Goal: Communication & Community: Share content

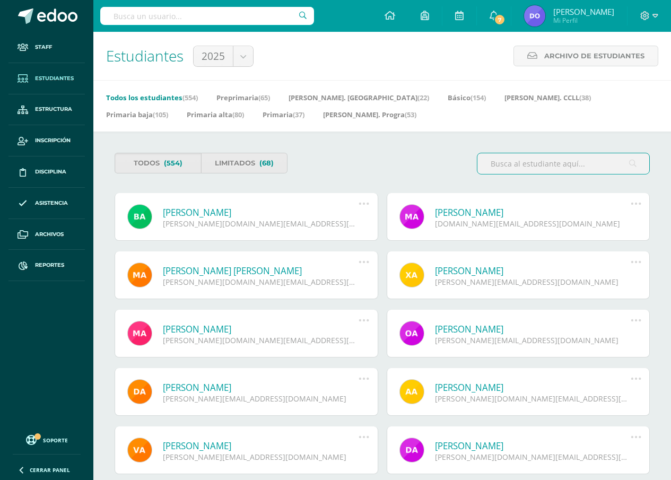
click at [118, 15] on input "text" at bounding box center [207, 16] width 214 height 18
type input "Mateo duarte"
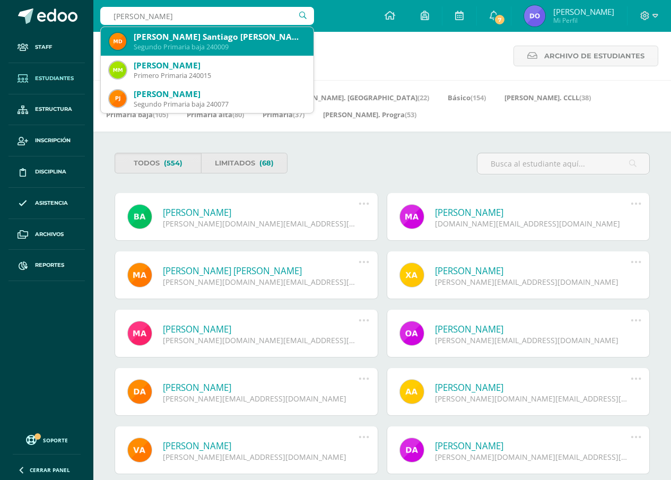
click at [214, 41] on div "[PERSON_NAME] Santiago [PERSON_NAME]" at bounding box center [219, 36] width 171 height 11
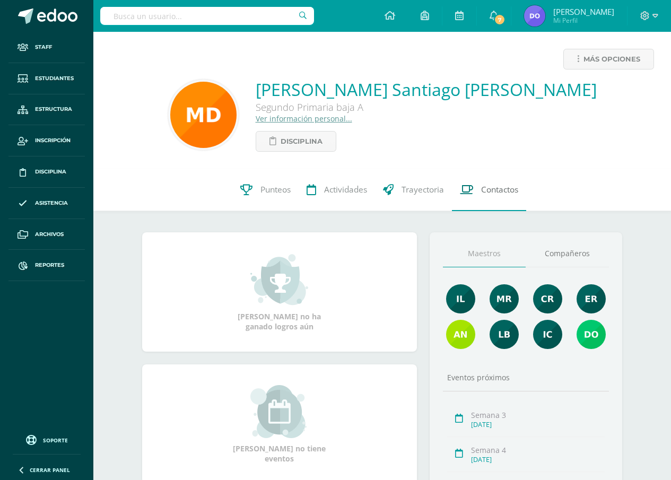
click at [498, 193] on span "Contactos" at bounding box center [499, 189] width 37 height 11
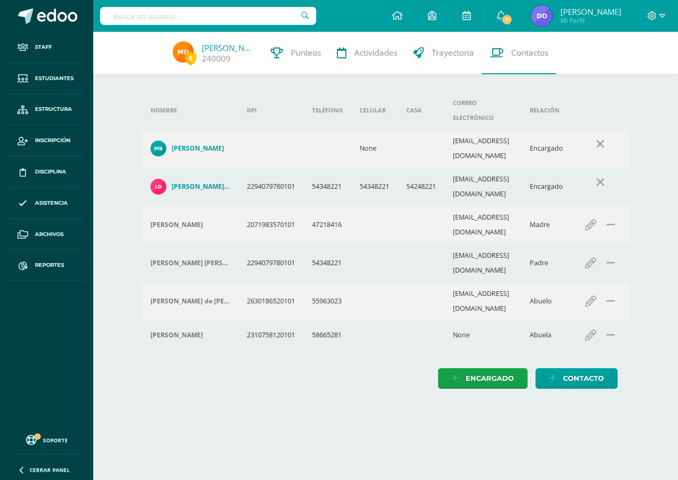
click at [140, 293] on div "Nombre DPI Teléfono Celular Casa Correo electrónico Relación Maria Mercedes Bue…" at bounding box center [386, 224] width 497 height 267
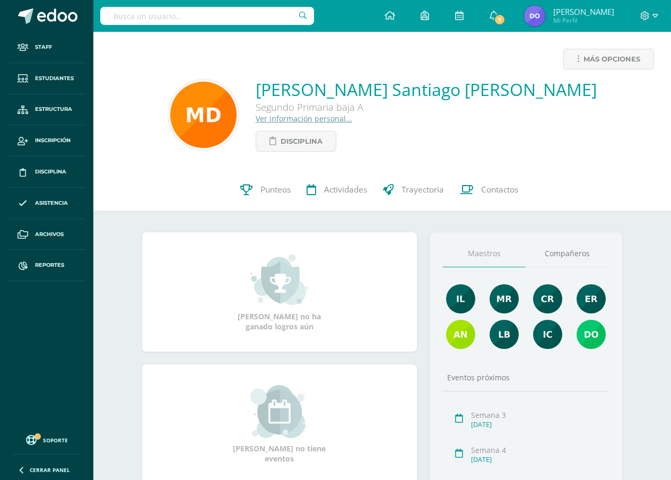
click at [165, 91] on div "Mateo Santiago Duarte Buenafé Segundo Primaria baja A Ver información personal.…" at bounding box center [382, 115] width 560 height 74
click at [116, 13] on input "text" at bounding box center [207, 16] width 214 height 18
type input "abish vasquez"
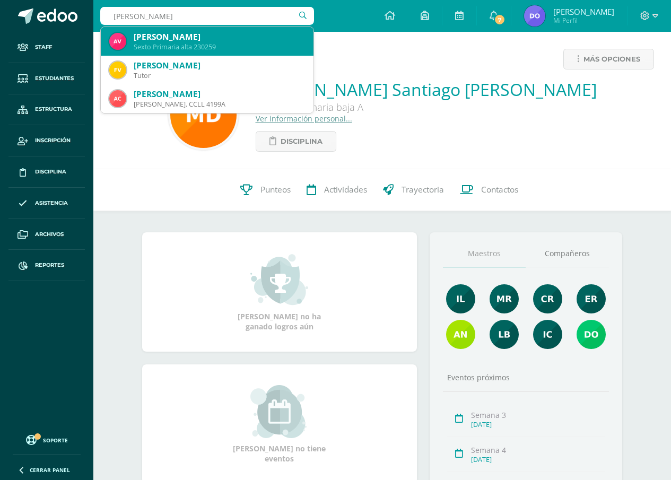
click at [180, 41] on div "Abish Denise Vásquez Ramírez" at bounding box center [219, 36] width 171 height 11
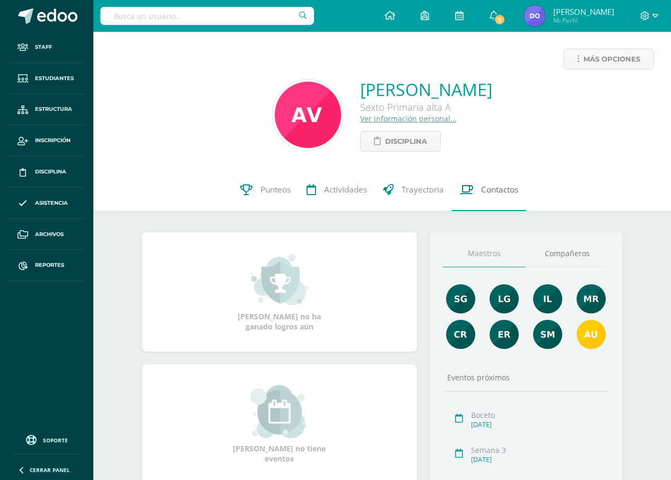
click at [505, 189] on span "Contactos" at bounding box center [499, 189] width 37 height 11
click at [360, 121] on link "Ver información personal..." at bounding box center [408, 118] width 96 height 10
click at [494, 185] on span "Contactos" at bounding box center [499, 189] width 37 height 11
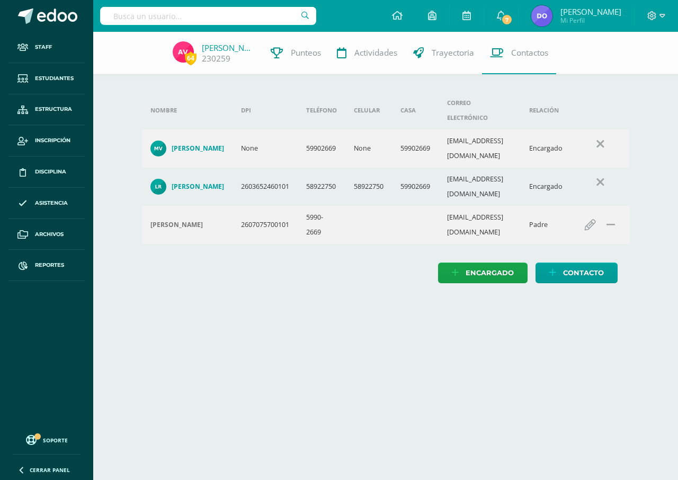
click at [324, 209] on td "5990-2669" at bounding box center [322, 225] width 48 height 38
click at [112, 14] on input "text" at bounding box center [208, 16] width 216 height 18
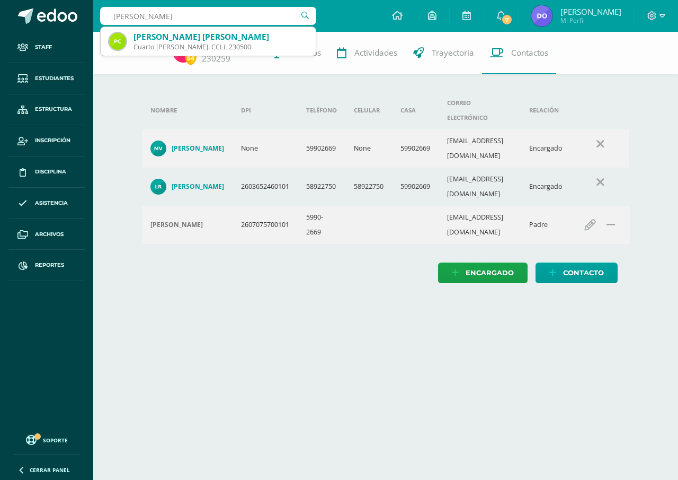
click at [133, 15] on input "[PERSON_NAME]" at bounding box center [208, 16] width 216 height 18
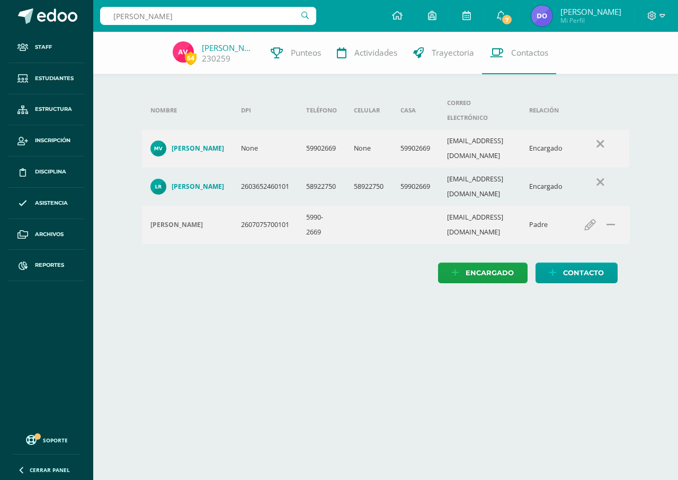
click at [184, 15] on input "carlos fernando pau" at bounding box center [208, 16] width 216 height 18
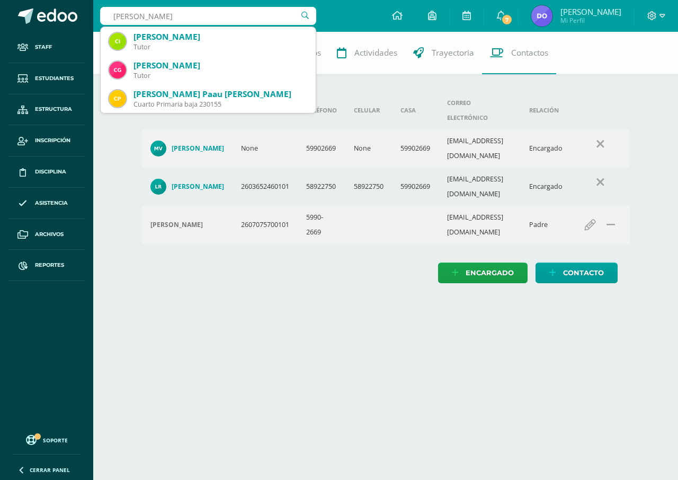
type input "carlos fernando Paa"
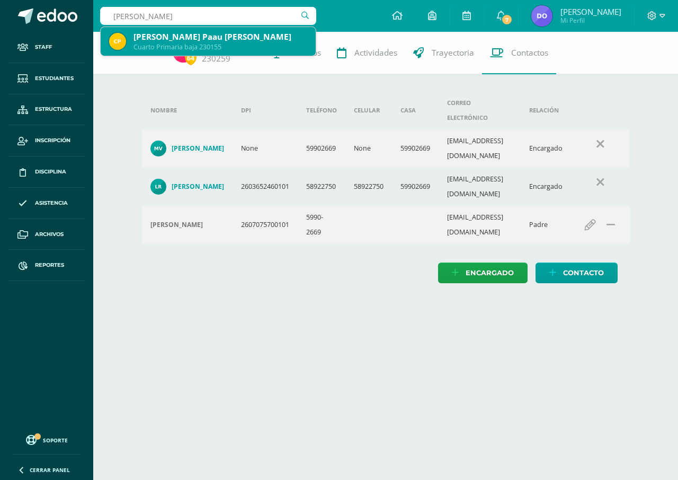
click at [208, 42] on div "Cuarto Primaria baja 230155" at bounding box center [221, 46] width 174 height 9
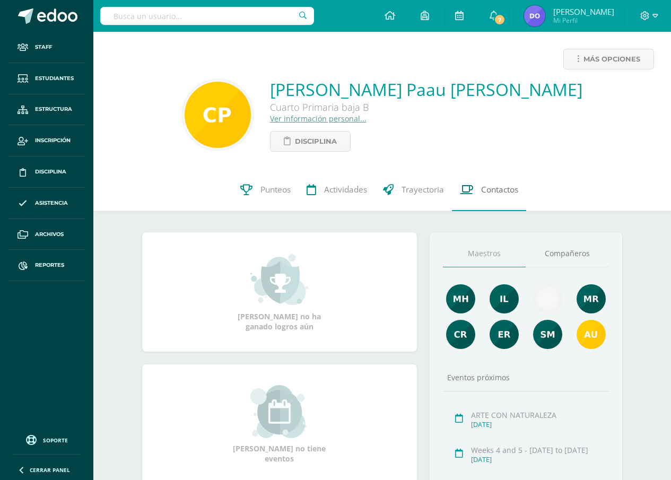
click at [493, 192] on span "Contactos" at bounding box center [499, 189] width 37 height 11
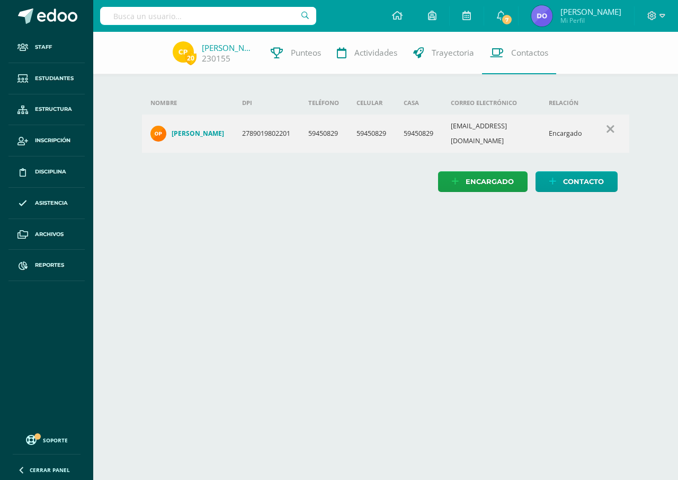
click at [368, 150] on div "Nombre DPI Teléfono Celular Casa Correo electrónico Relación Laly Contreras 278…" at bounding box center [386, 126] width 497 height 70
click at [398, 15] on icon at bounding box center [397, 16] width 11 height 10
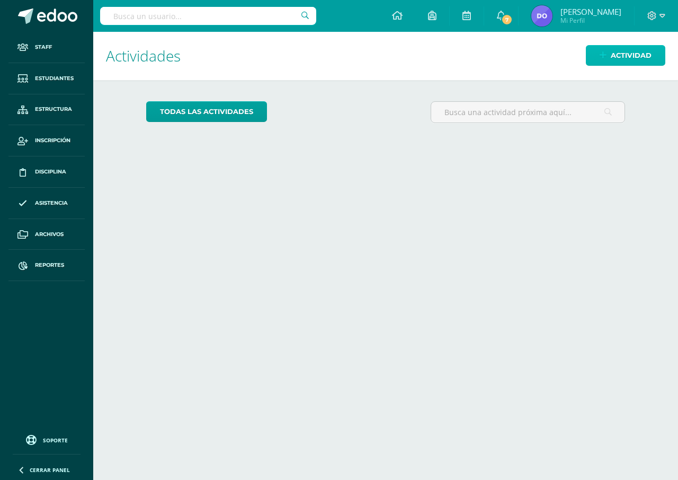
click at [604, 58] on icon at bounding box center [603, 55] width 7 height 9
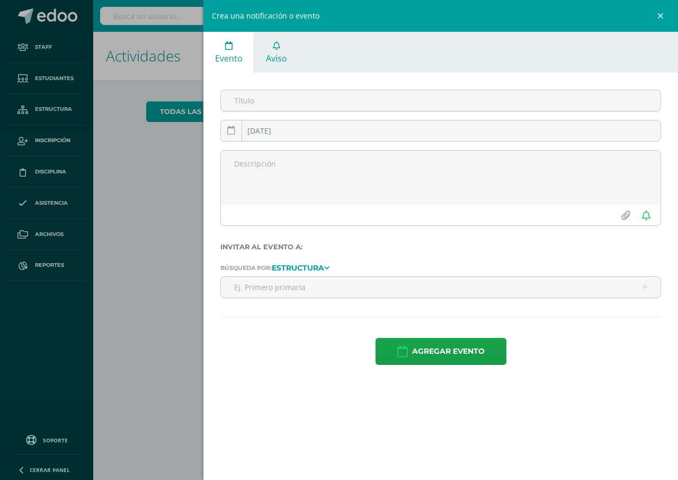
click at [274, 58] on span "Aviso" at bounding box center [276, 58] width 21 height 12
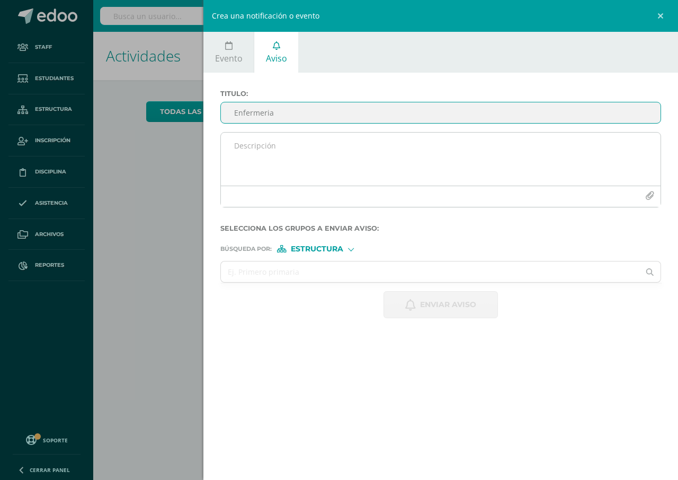
type input "Enfermeria"
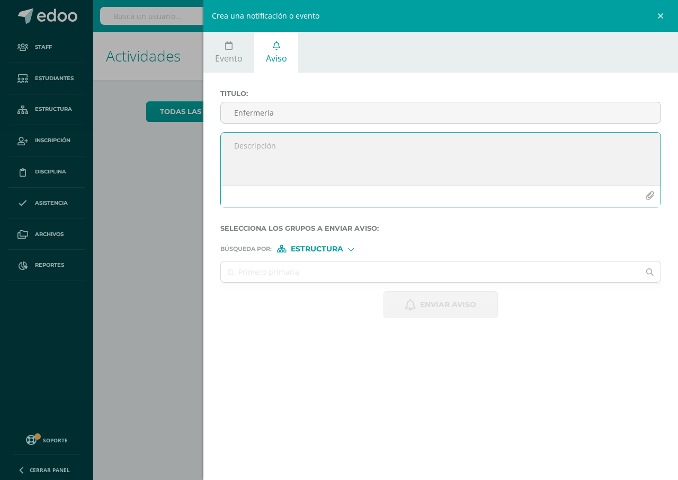
click at [225, 143] on textarea at bounding box center [441, 159] width 440 height 53
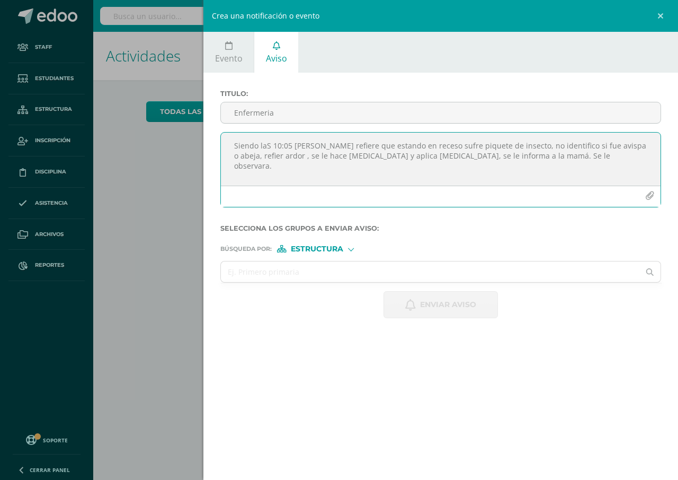
type textarea "Siendo laS 10:05 [PERSON_NAME] refiere que estando en receso sufre piquete de i…"
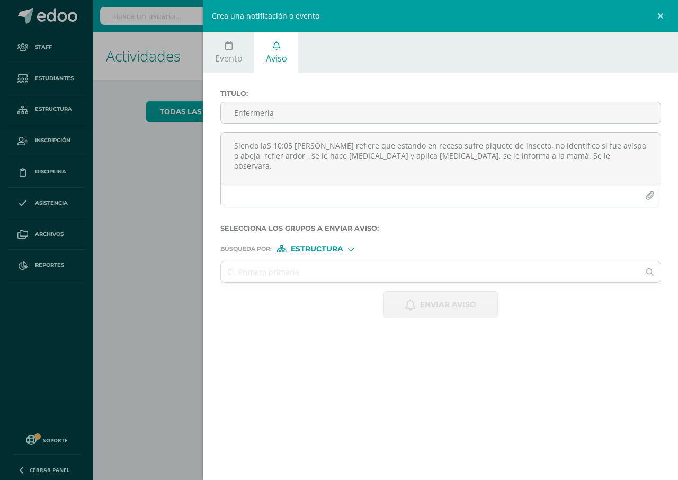
click at [301, 247] on span "Estructura" at bounding box center [317, 249] width 52 height 6
click at [309, 274] on span "Persona" at bounding box center [321, 277] width 38 height 6
click at [233, 273] on input "text" at bounding box center [430, 271] width 419 height 21
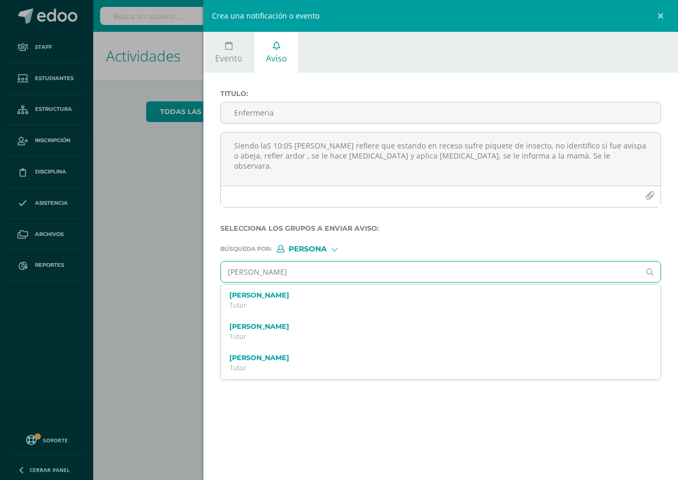
type input "Claudia rizo"
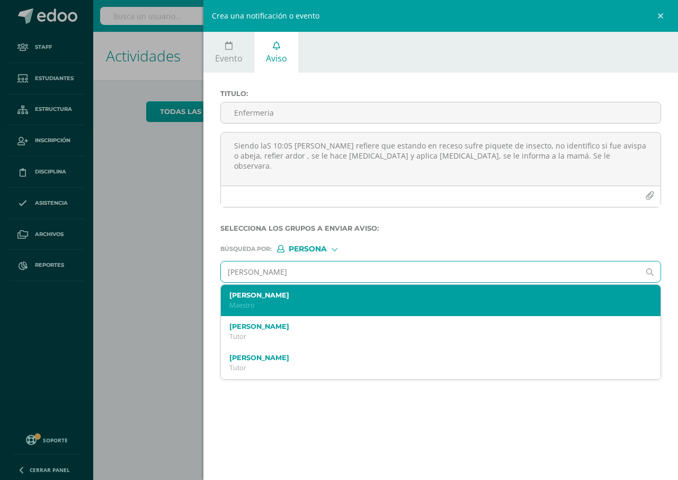
click at [249, 297] on label "[PERSON_NAME]" at bounding box center [432, 295] width 404 height 8
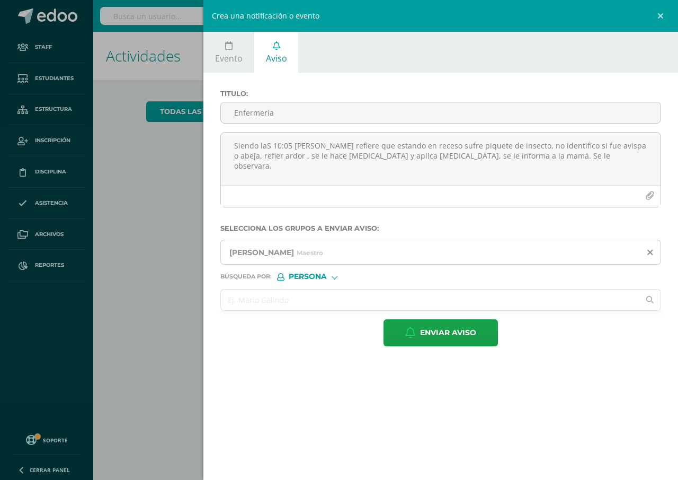
click at [235, 298] on input "text" at bounding box center [430, 299] width 419 height 21
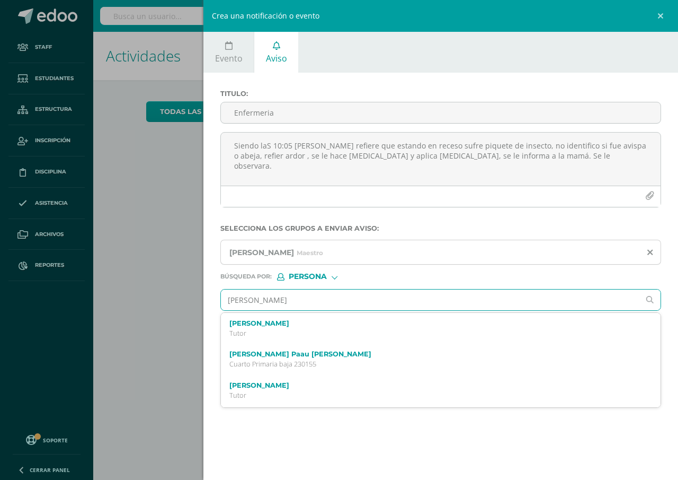
type input "Carlos fernado"
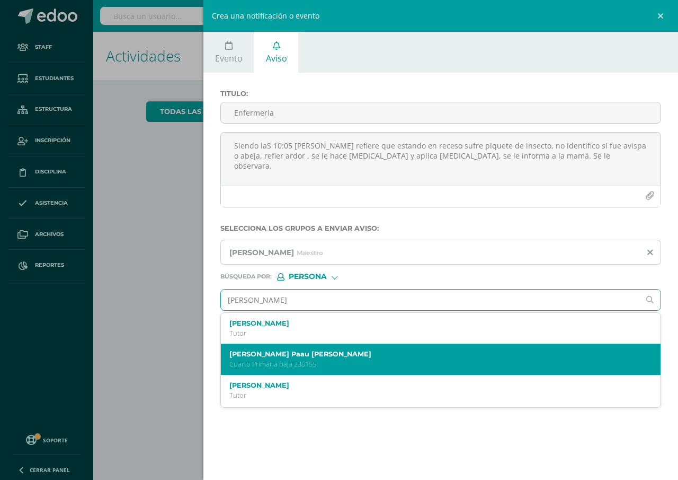
click at [309, 358] on label "Carlos Fernando Paau Contreras" at bounding box center [432, 354] width 404 height 8
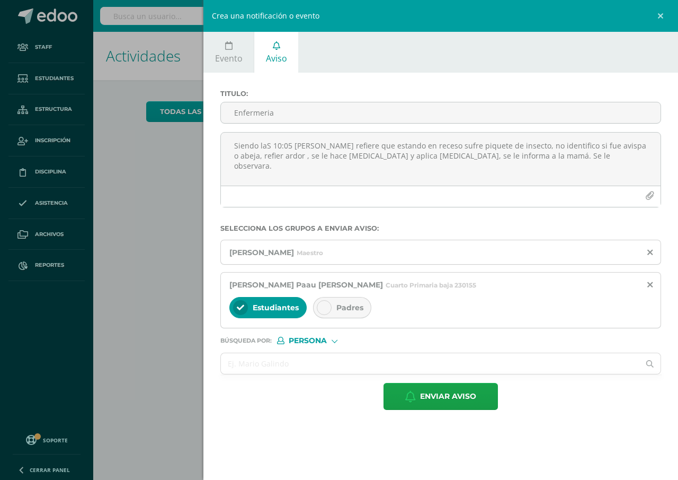
click at [353, 311] on span "Padres" at bounding box center [350, 308] width 27 height 10
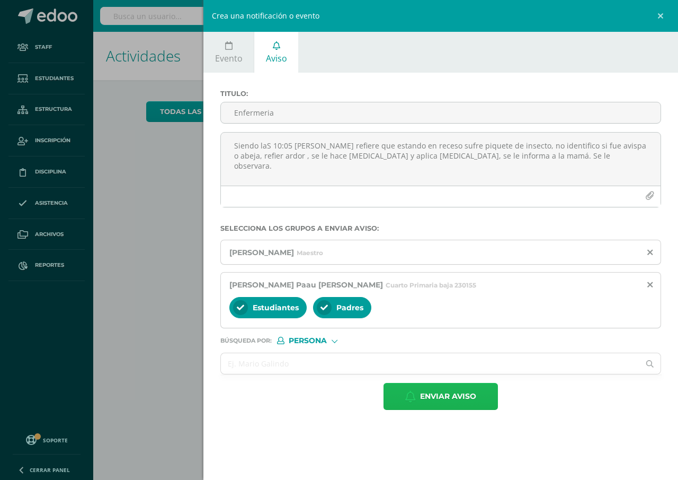
click at [454, 394] on span "Enviar aviso" at bounding box center [448, 396] width 56 height 26
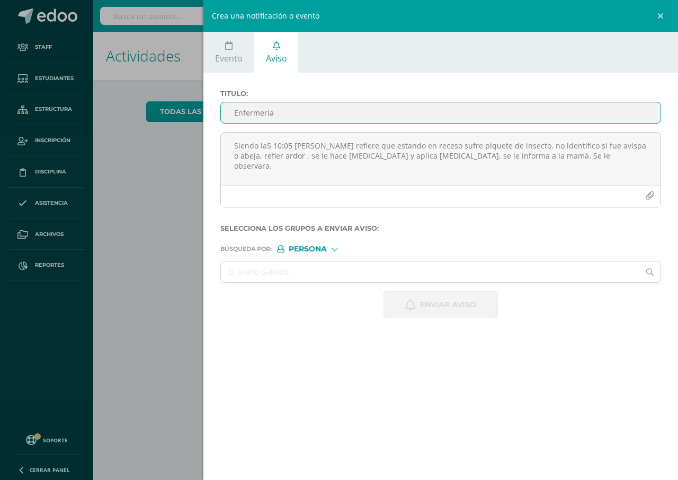
click at [227, 114] on input "Enfermeria" at bounding box center [441, 112] width 440 height 21
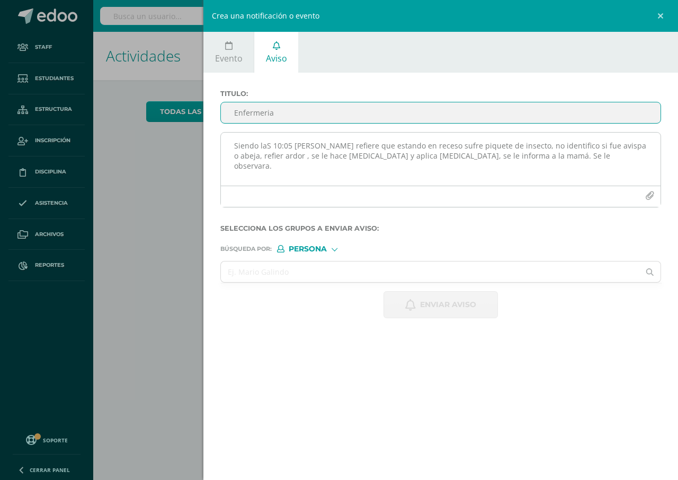
type input "Enfermeria"
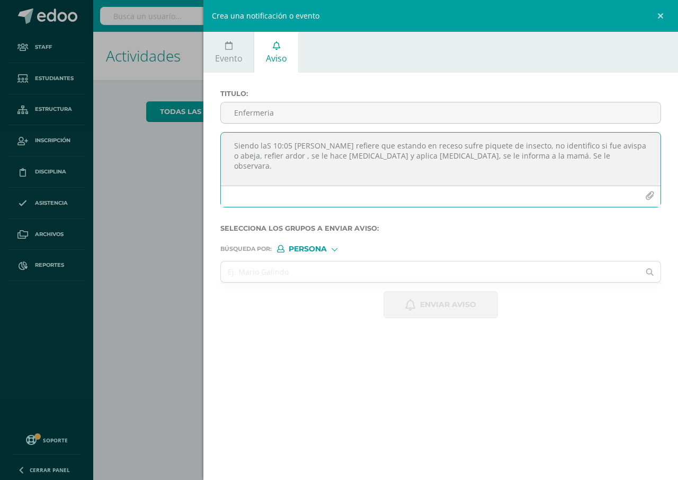
click at [233, 148] on textarea "Siendo laS 10:05 Carlos Fernando Pauu refiere que estando en receso sufre pique…" at bounding box center [441, 159] width 440 height 53
type textarea "Siendo las 07:30 Allison Catalan, se le hace curacion en herida de pierna izqui…"
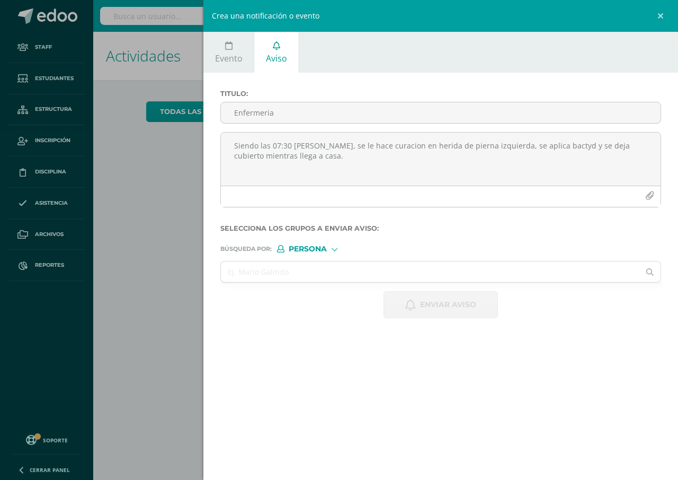
click at [303, 250] on span "Persona" at bounding box center [308, 249] width 38 height 6
click at [310, 276] on span "Persona" at bounding box center [321, 277] width 38 height 6
click at [246, 272] on input "text" at bounding box center [430, 271] width 419 height 21
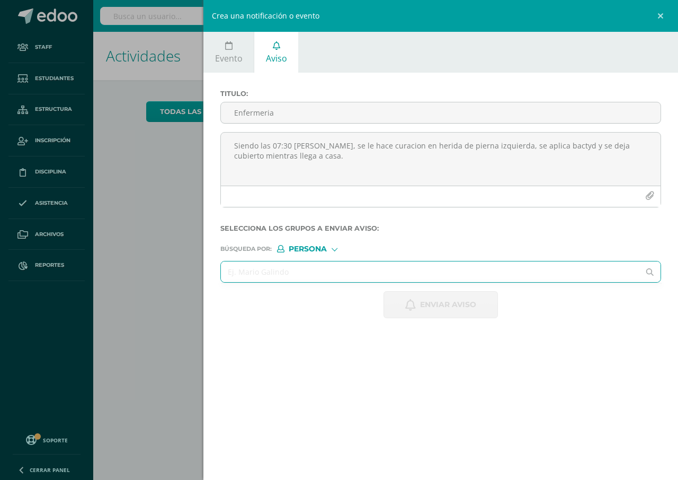
type input "V"
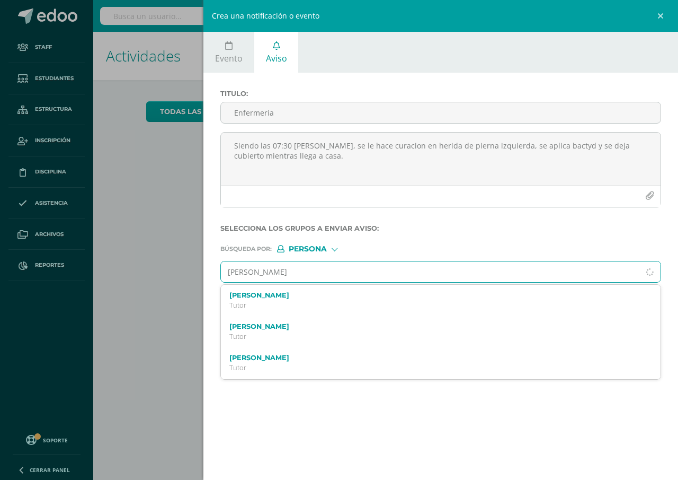
type input "Claudia rizo"
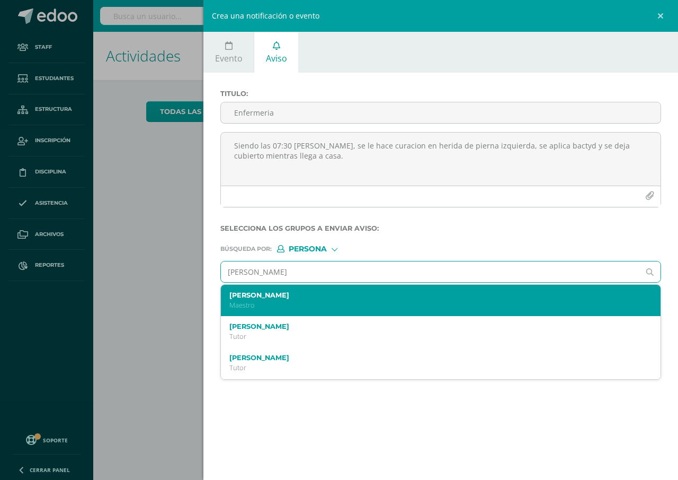
click at [255, 297] on label "[PERSON_NAME]" at bounding box center [432, 295] width 404 height 8
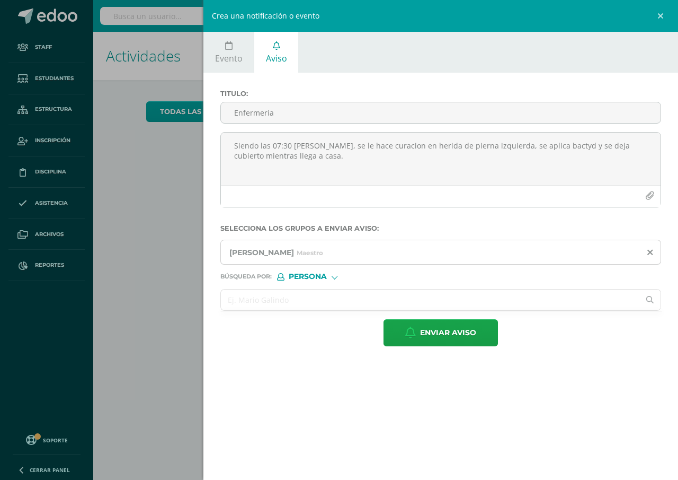
click at [228, 305] on input "text" at bounding box center [430, 299] width 419 height 21
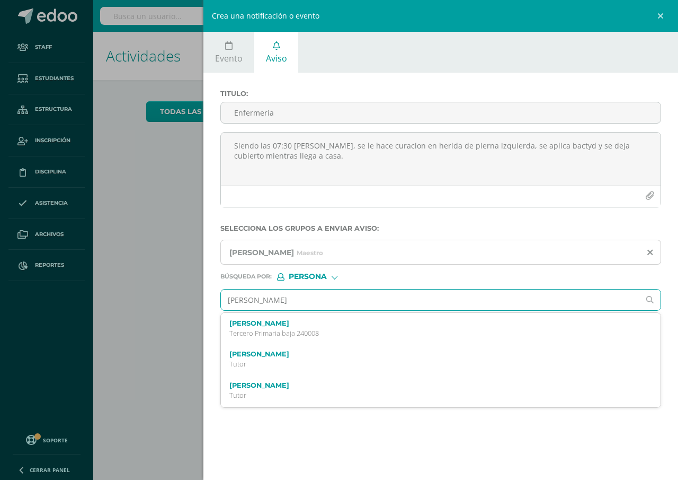
type input "Allison catalan"
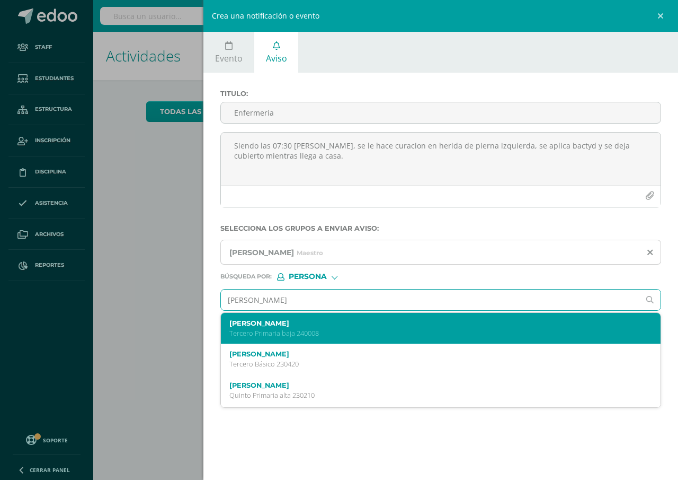
click at [242, 327] on label "Allison Sofia Catalán Guerra" at bounding box center [432, 323] width 404 height 8
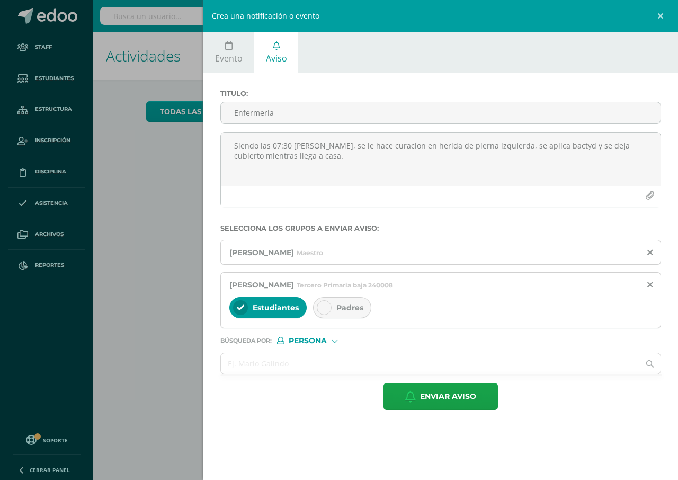
click at [352, 310] on span "Padres" at bounding box center [350, 308] width 27 height 10
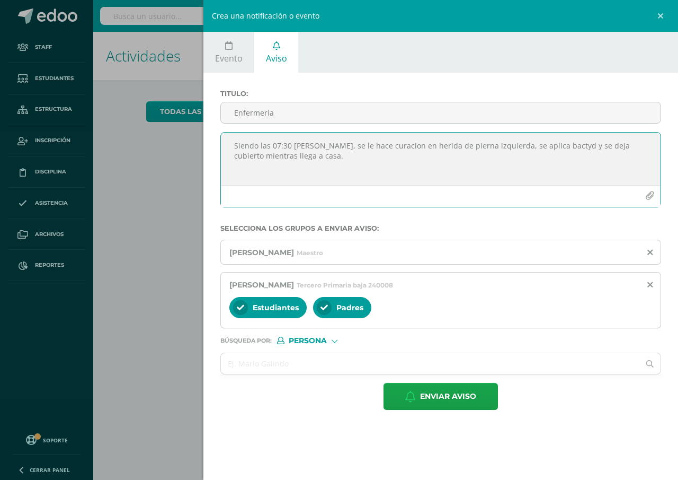
click at [518, 145] on textarea "Siendo las 07:30 Allison Catalan, se le hace curacion en herida de pierna izqui…" at bounding box center [441, 159] width 440 height 53
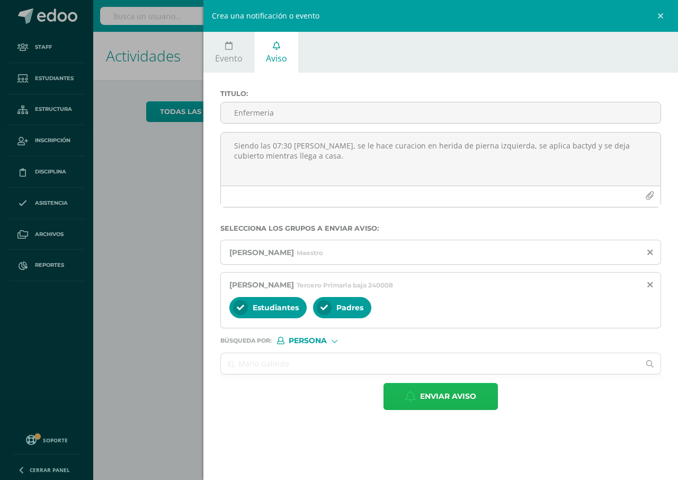
click at [457, 393] on span "Enviar aviso" at bounding box center [448, 396] width 56 height 26
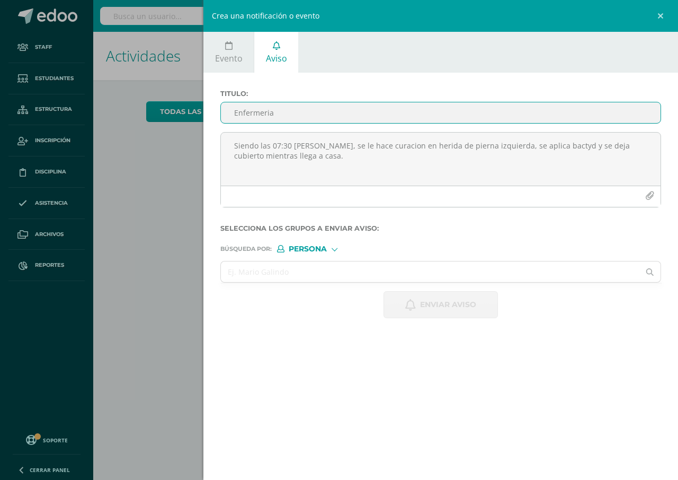
click at [235, 110] on input "Enfermeria" at bounding box center [441, 112] width 440 height 21
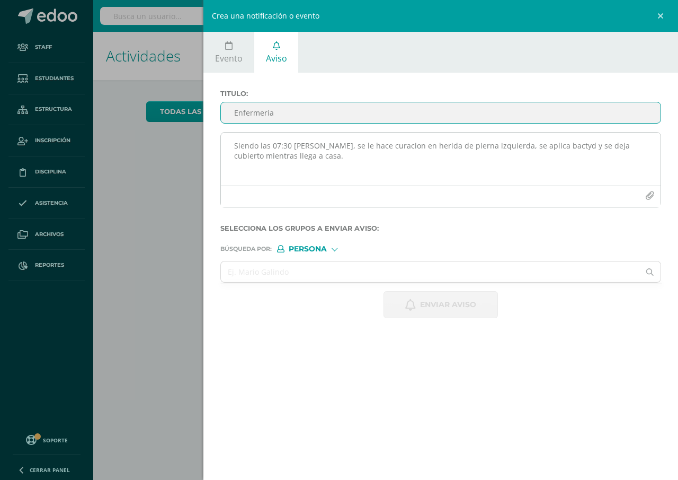
type input "Enfermeria"
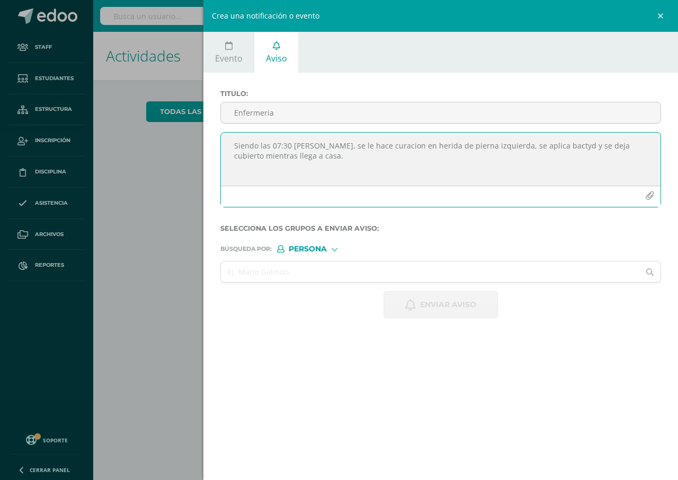
click at [235, 143] on textarea "Siendo las 07:30 Allison Catalan, se le hace curacion en herida de pierna izqui…" at bounding box center [441, 159] width 440 height 53
type textarea "Siendo las 10:15 Sofia Cambara refiere que estaba refaccionando le da nause y v…"
click at [302, 249] on span "Persona" at bounding box center [308, 249] width 38 height 6
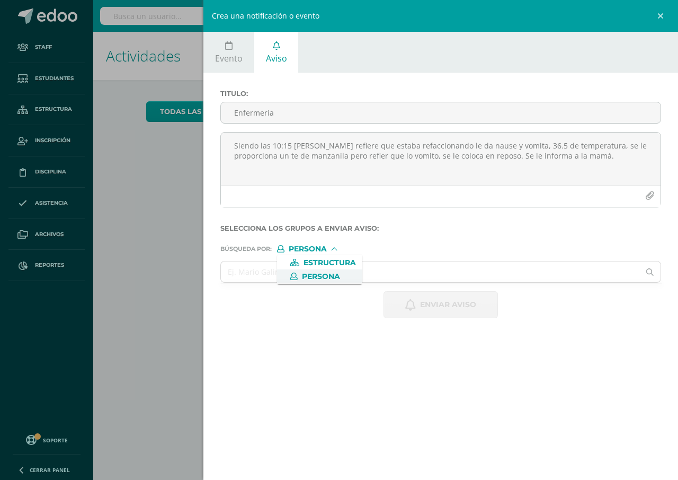
click at [313, 275] on span "Persona" at bounding box center [321, 277] width 38 height 6
click at [233, 273] on input "text" at bounding box center [430, 271] width 419 height 21
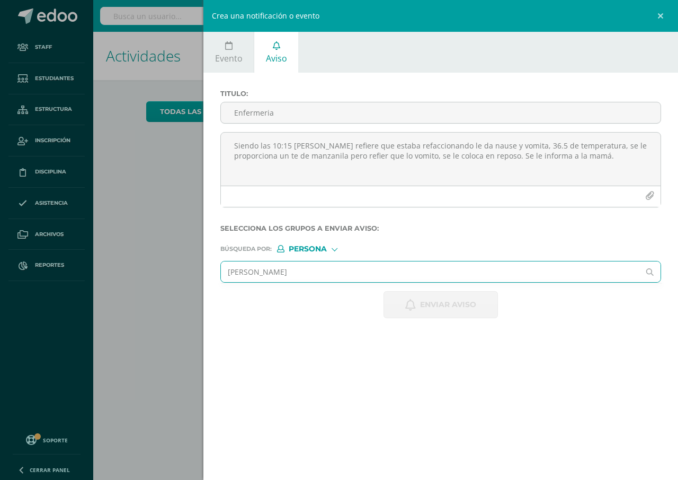
type input "claudia rizo"
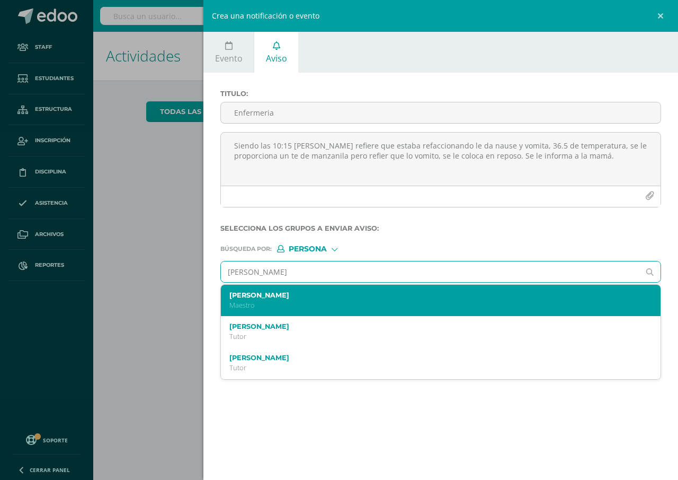
click at [262, 293] on label "[PERSON_NAME]" at bounding box center [432, 295] width 404 height 8
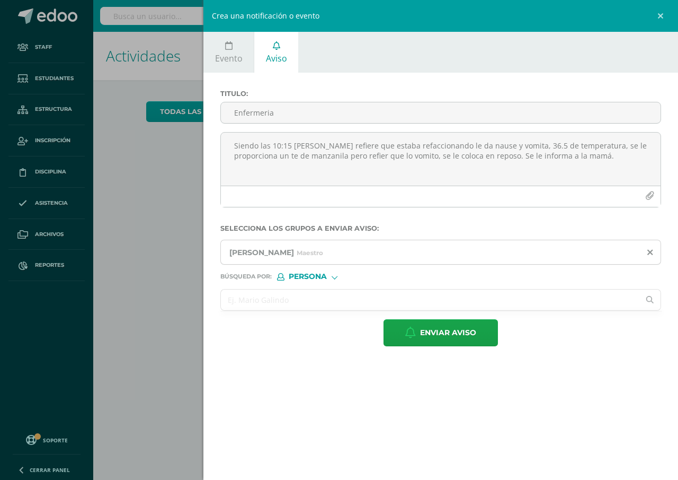
click at [246, 297] on input "text" at bounding box center [430, 299] width 419 height 21
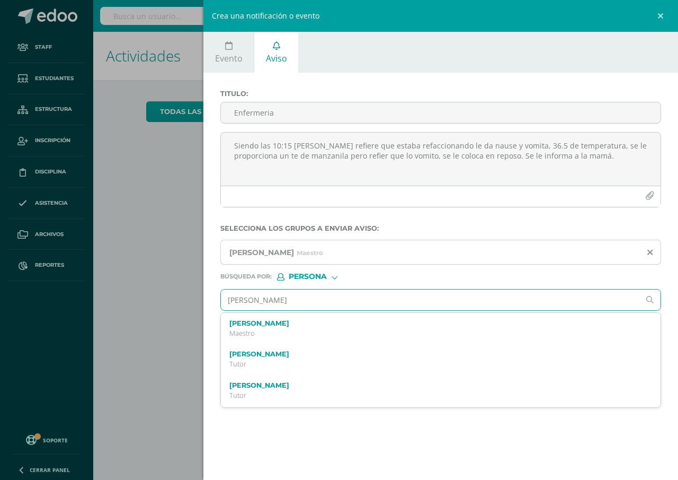
type input "Sofia cambara"
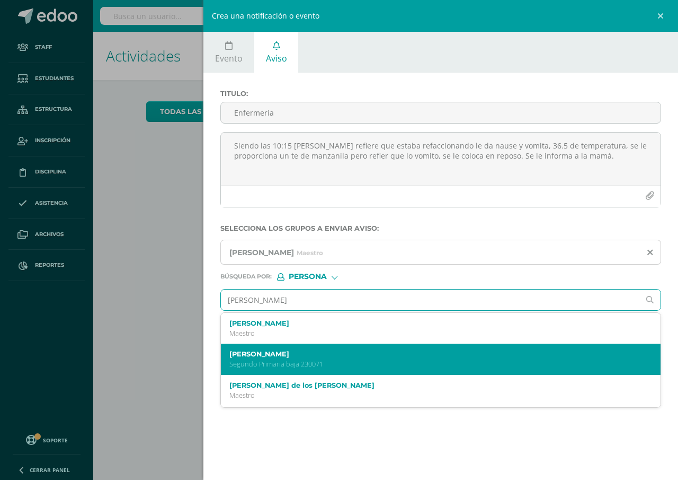
click at [298, 356] on label "Sofía Giselle Cámbara Duarte" at bounding box center [432, 354] width 404 height 8
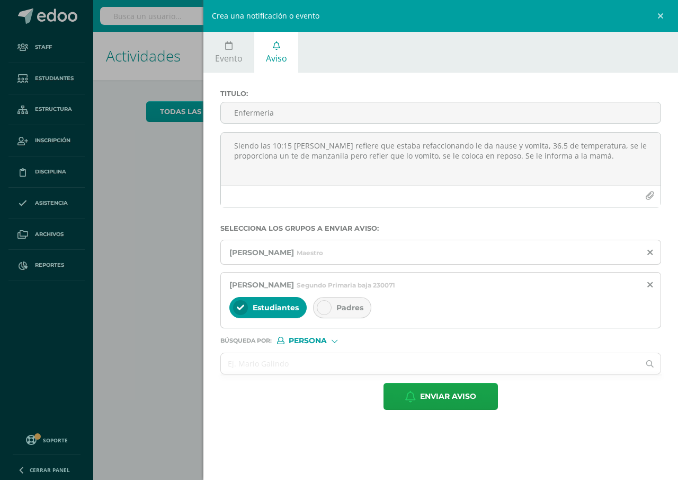
click at [349, 307] on span "Padres" at bounding box center [350, 308] width 27 height 10
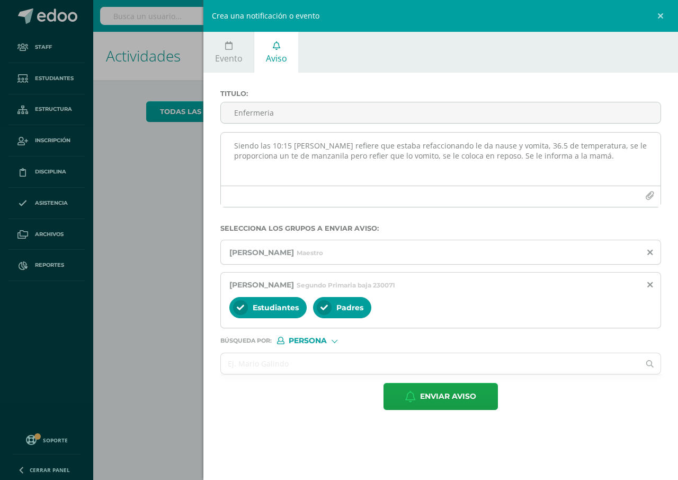
click at [383, 157] on textarea "Siendo las 10:15 Sofia Cambara refiere que estaba refaccionando le da nause y v…" at bounding box center [441, 159] width 440 height 53
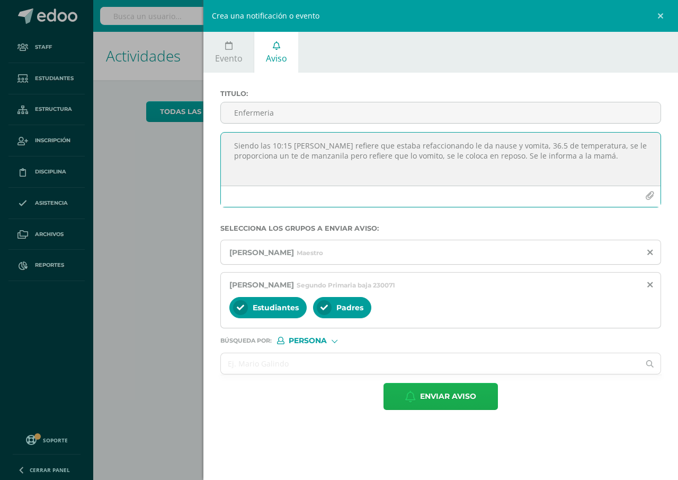
type textarea "Siendo las 10:15 Sofia Cambara refiere que estaba refaccionando le da nause y v…"
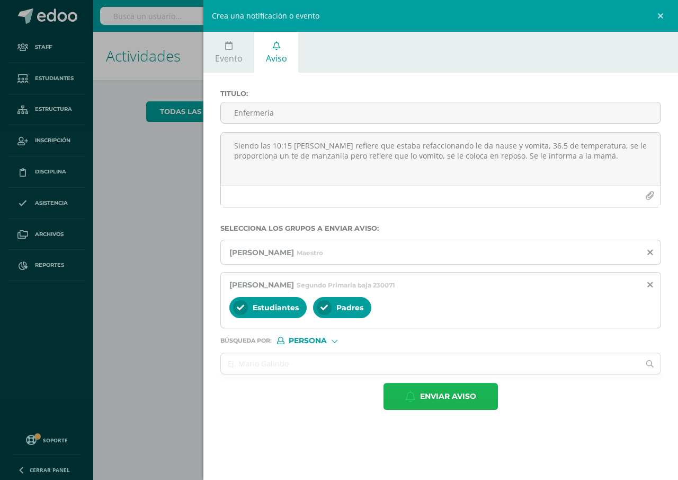
click at [450, 392] on span "Enviar aviso" at bounding box center [448, 396] width 56 height 26
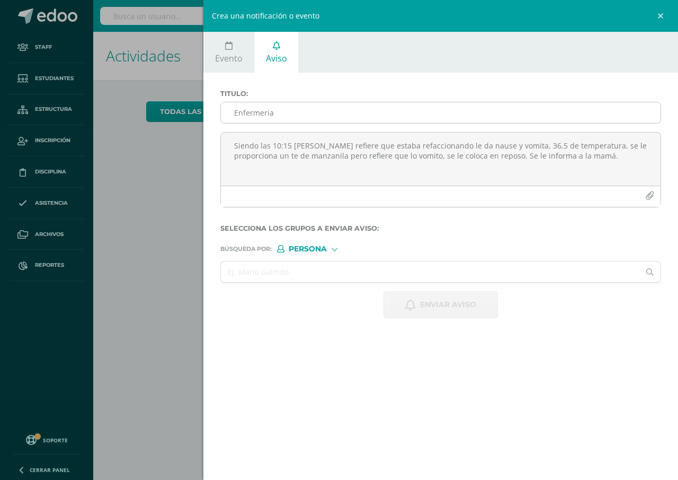
click at [235, 106] on input "Enfermeria" at bounding box center [441, 112] width 440 height 21
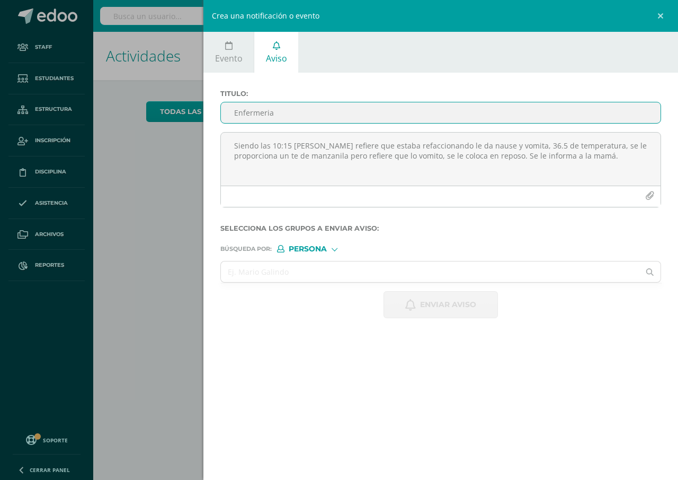
type input "Enfermeria"
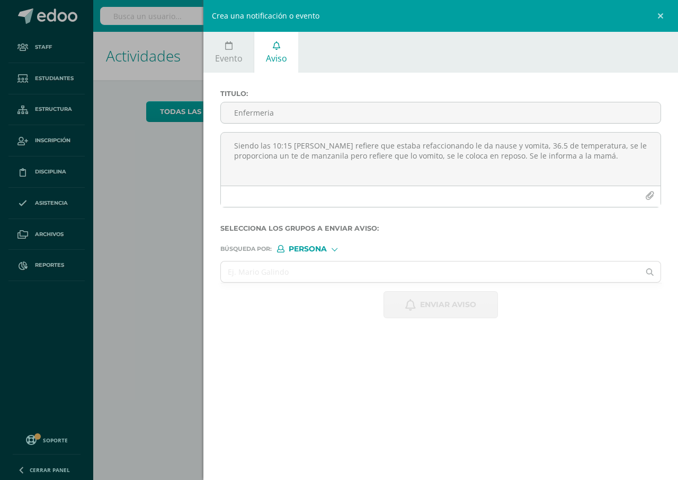
click at [144, 186] on div "Crea una notificación o evento Evento Aviso 2025-09-13 September, 2025 Mo Tu We…" at bounding box center [339, 240] width 678 height 480
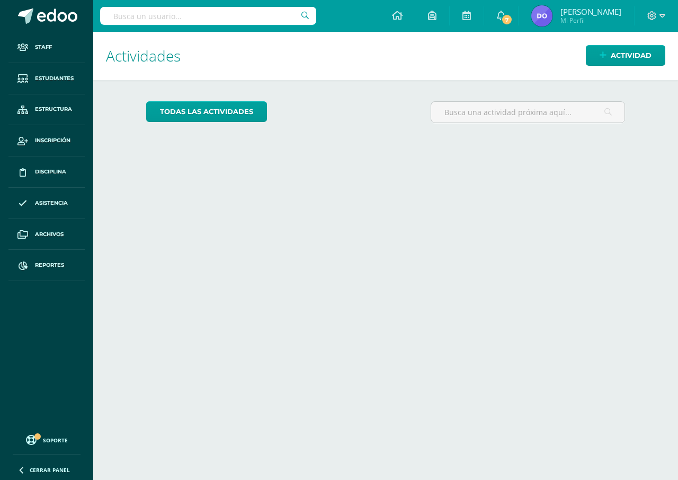
click at [114, 15] on input "text" at bounding box center [208, 16] width 216 height 18
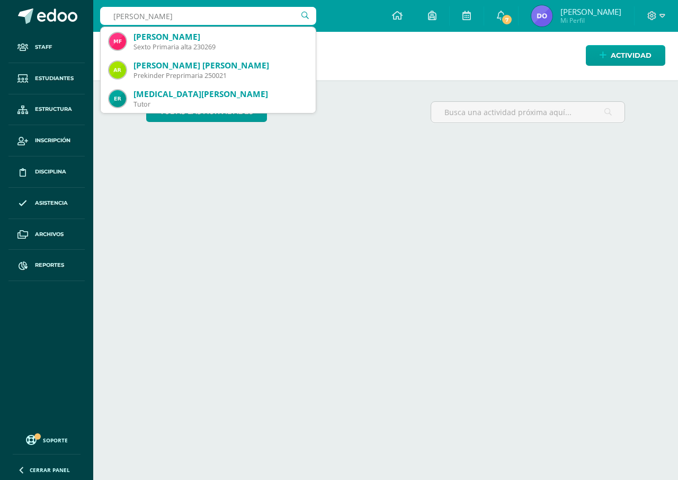
type input "Mateo figueroa"
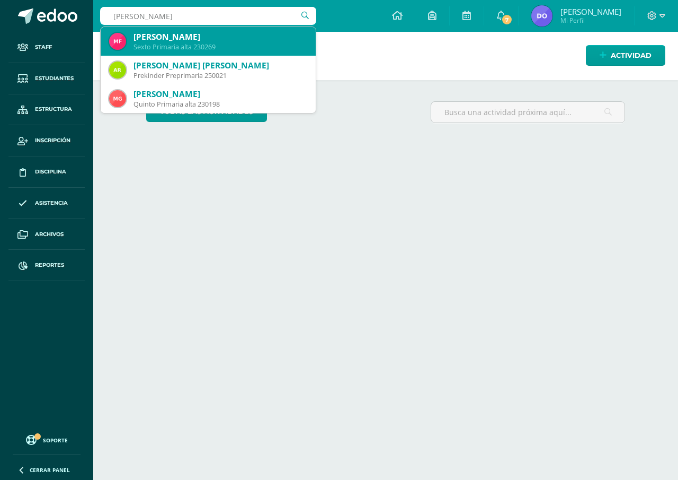
click at [148, 40] on div "Mateo André Figueroa Maldonado" at bounding box center [221, 36] width 174 height 11
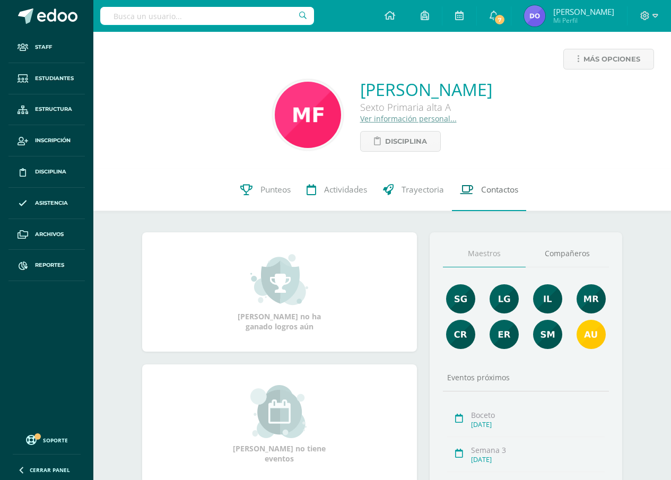
click at [497, 191] on span "Contactos" at bounding box center [499, 189] width 37 height 11
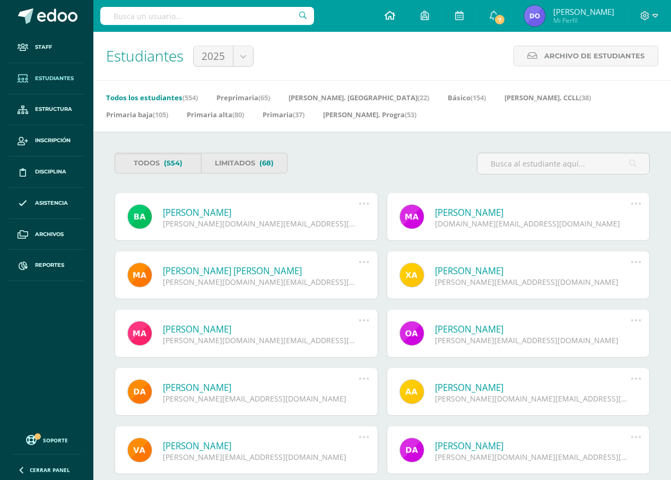
click at [387, 19] on icon at bounding box center [389, 16] width 11 height 10
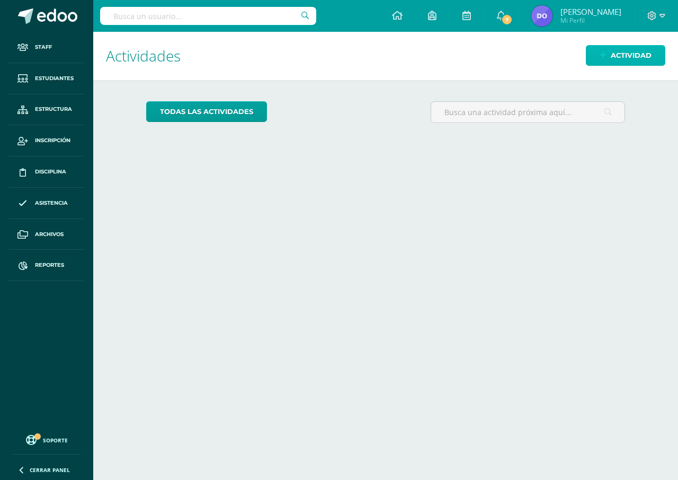
click at [609, 54] on link "Actividad" at bounding box center [626, 55] width 80 height 21
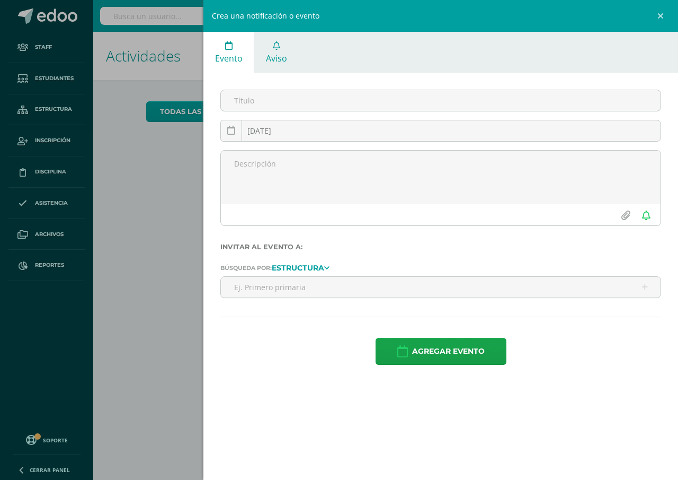
click at [272, 56] on span "Aviso" at bounding box center [276, 58] width 21 height 12
